Goal: Entertainment & Leisure: Browse casually

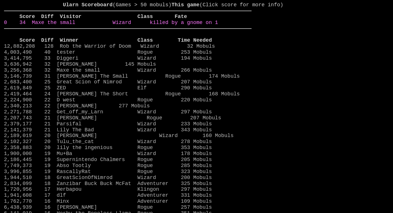
drag, startPoint x: 216, startPoint y: 28, endPoint x: 216, endPoint y: 32, distance: 3.7
click at [216, 32] on larn "Ularn Scoreboard (Games > 50 mobuls) This game (Click score for more info) Scor…" at bounding box center [127, 102] width 247 height 200
click at [218, 25] on link "0 34 Maxe the small Wizard killed by a gnome on 1" at bounding box center [111, 23] width 214 height 6
